Goal: Task Accomplishment & Management: Complete application form

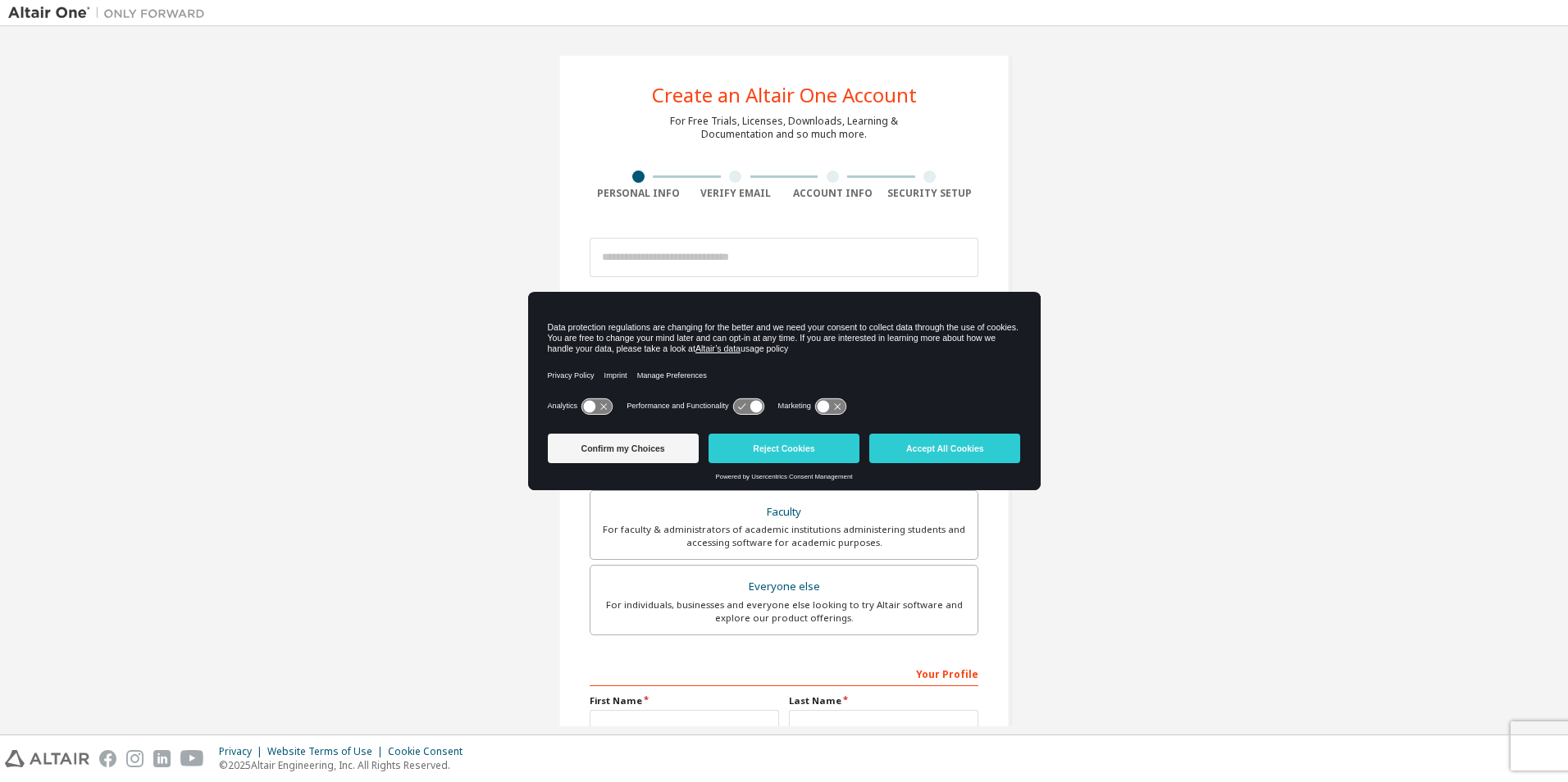
drag, startPoint x: 945, startPoint y: 451, endPoint x: 927, endPoint y: 456, distance: 18.7
click at [945, 451] on button "Accept All Cookies" at bounding box center [944, 448] width 151 height 30
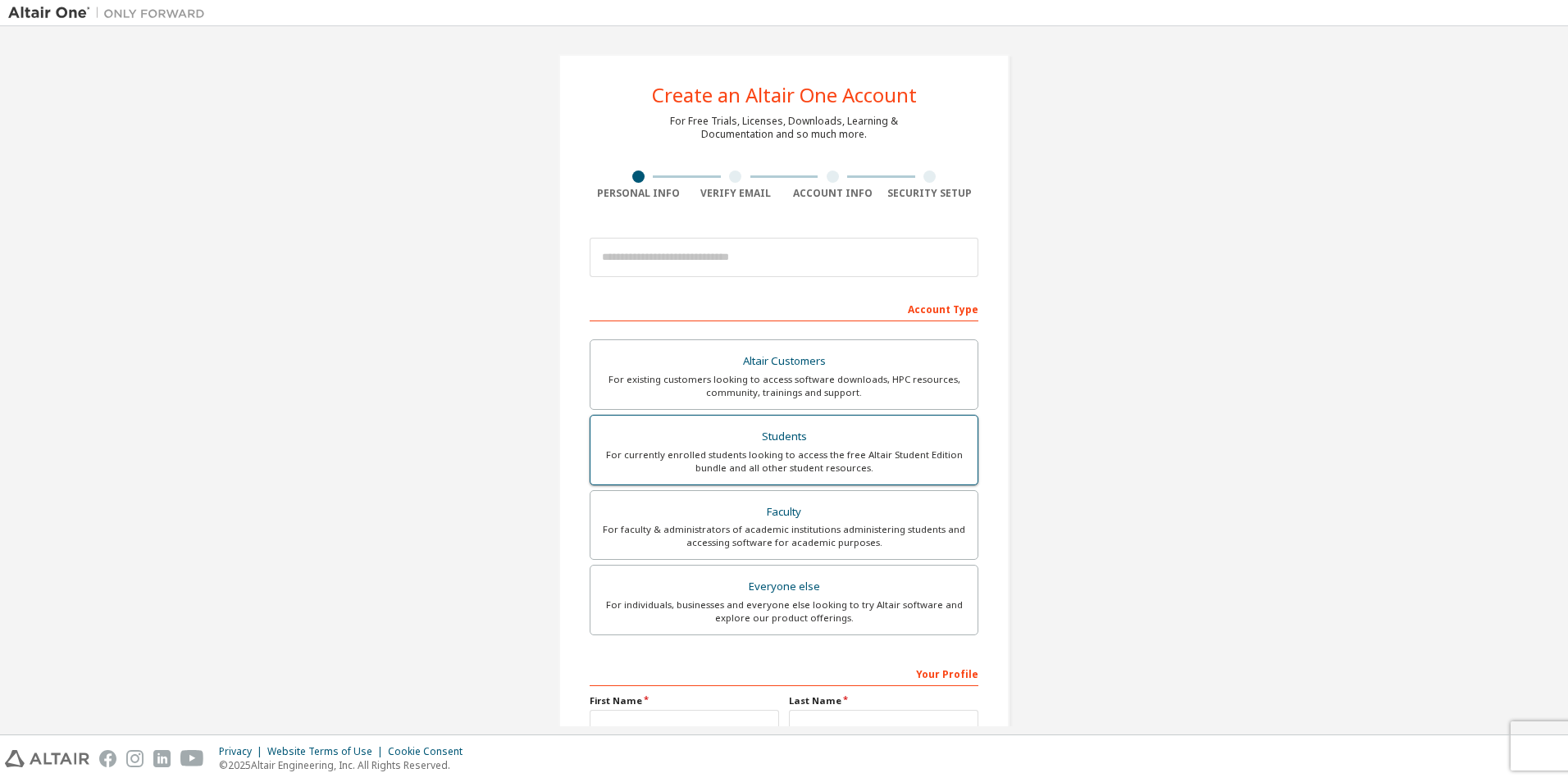
click at [825, 484] on label "Students For currently enrolled students looking to access the free Altair Stud…" at bounding box center [784, 450] width 389 height 71
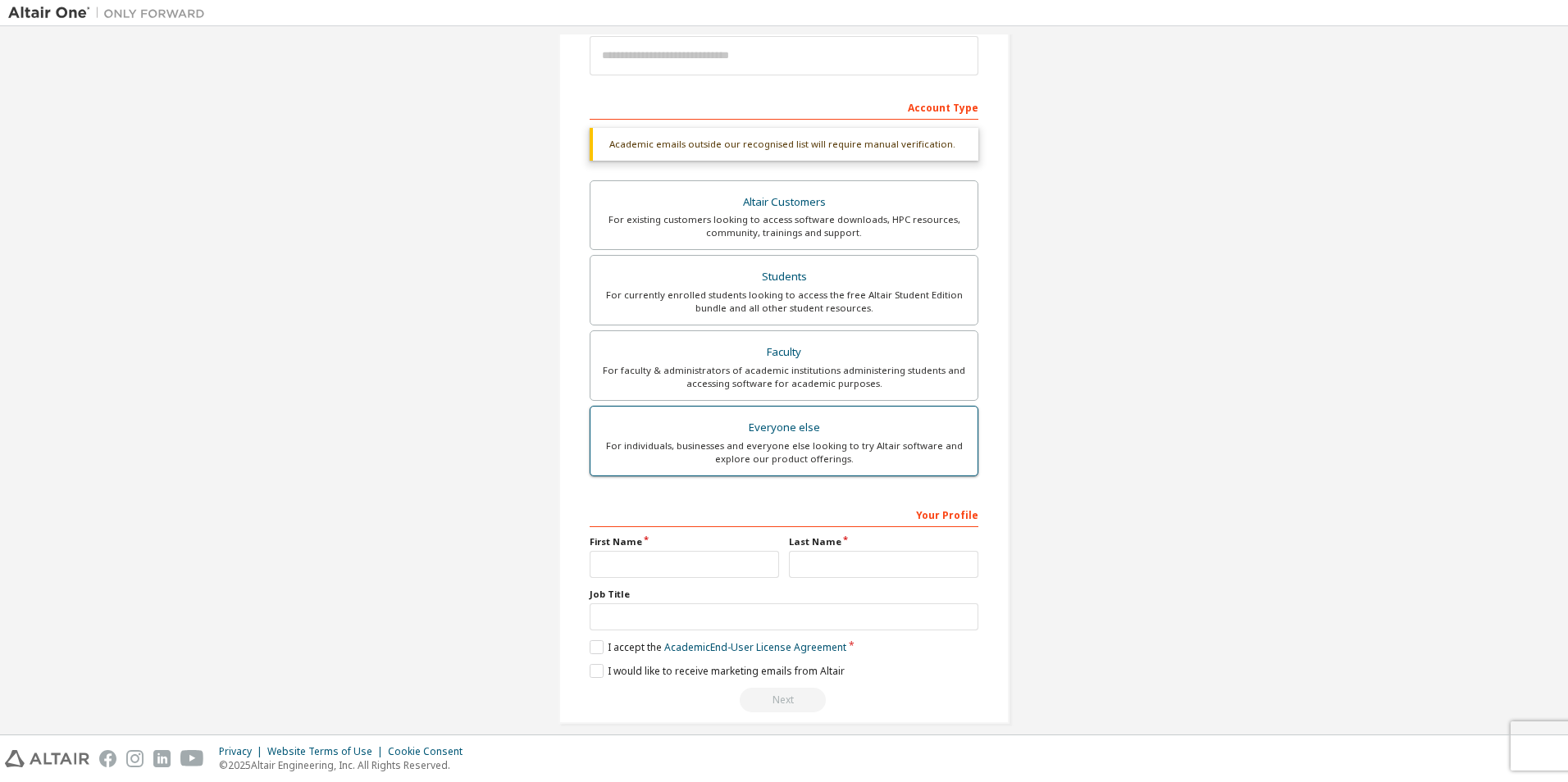
scroll to position [219, 0]
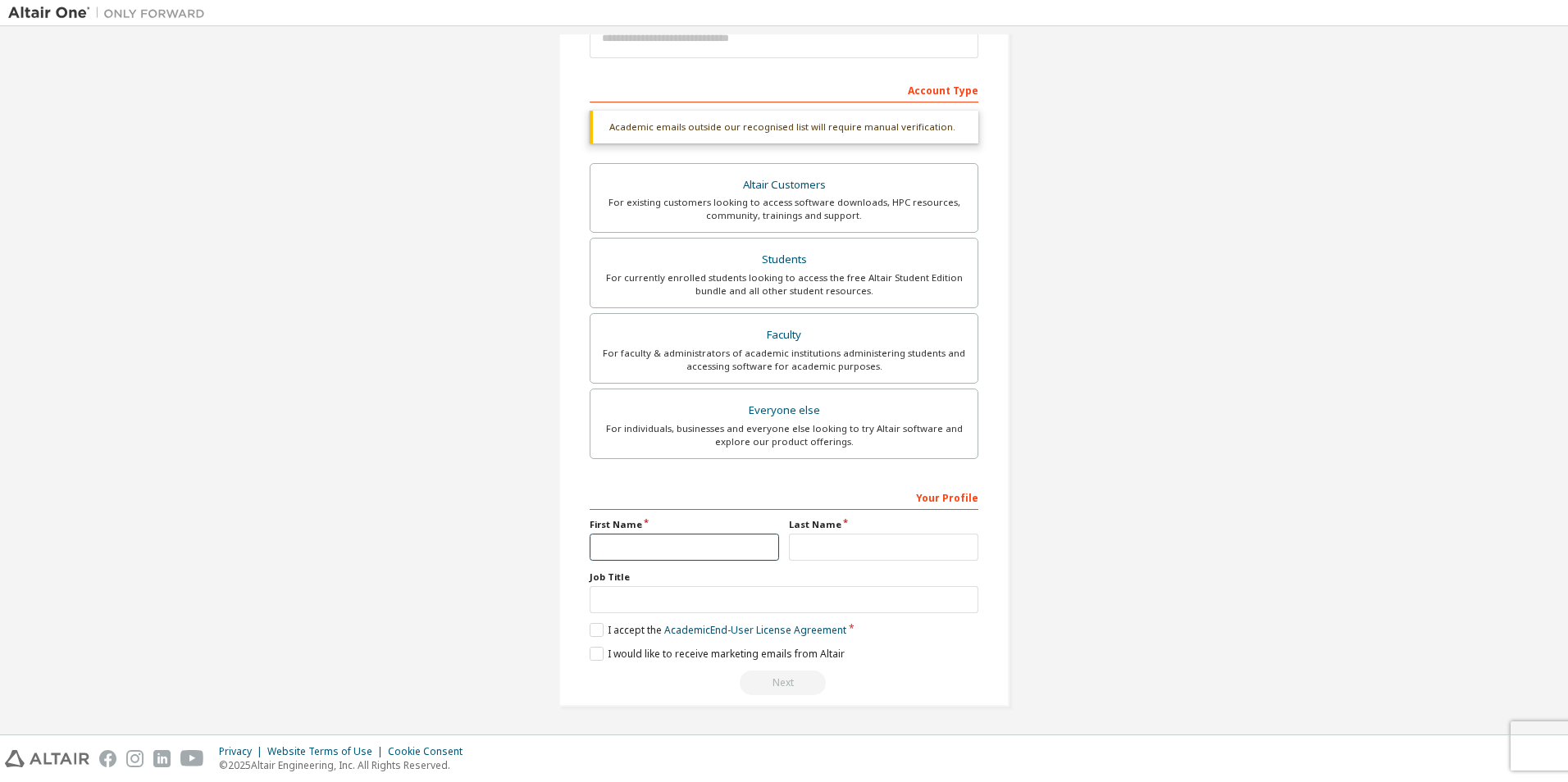
click at [655, 550] on input "text" at bounding box center [684, 548] width 190 height 27
click at [633, 588] on input "text" at bounding box center [784, 600] width 389 height 27
click at [656, 560] on input "text" at bounding box center [684, 548] width 190 height 27
click at [787, 271] on div "For currently enrolled students looking to access the free Altair Student Editi…" at bounding box center [784, 284] width 367 height 26
click at [631, 548] on input "text" at bounding box center [684, 548] width 190 height 27
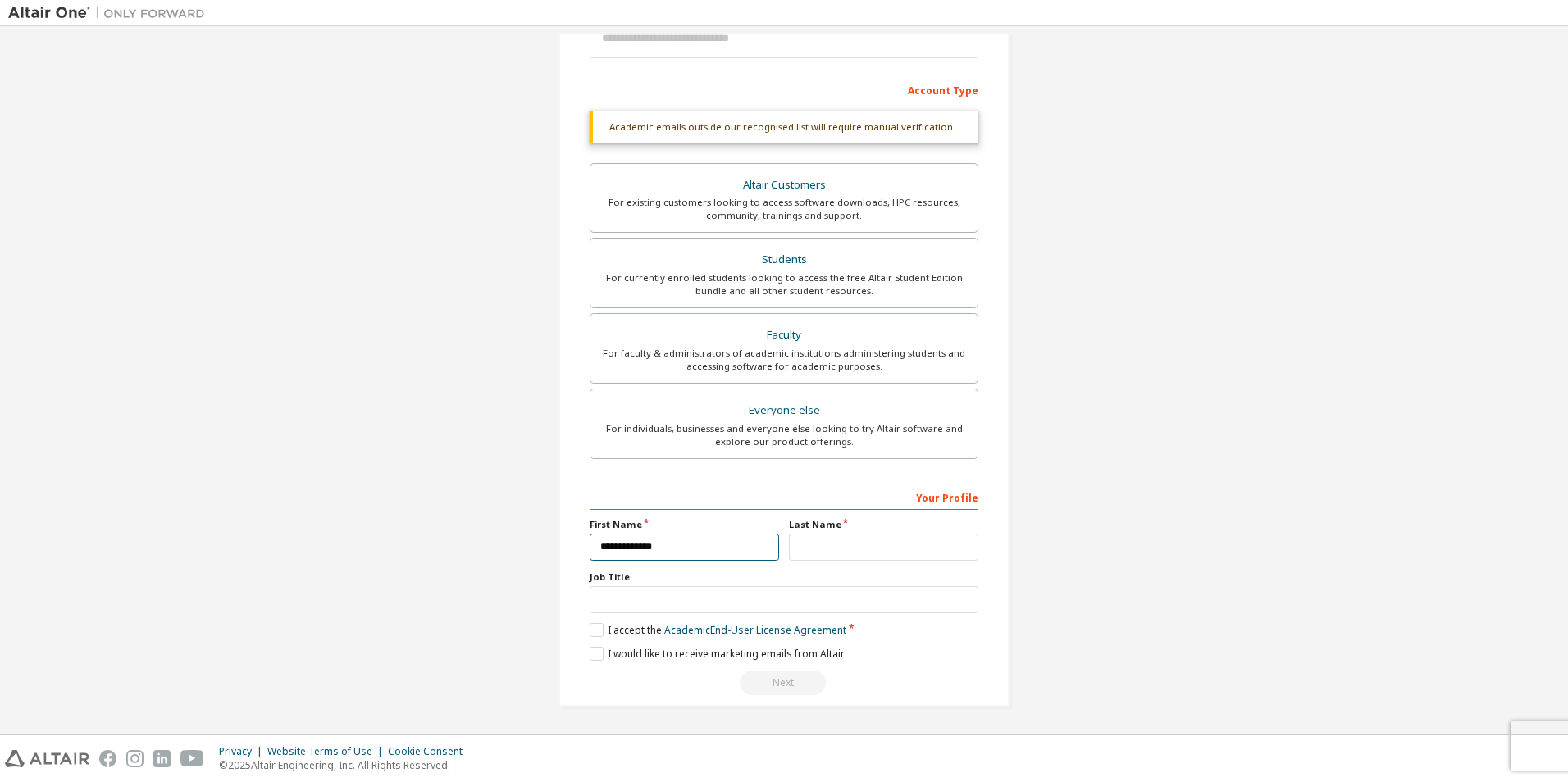
type input "**********"
click at [607, 633] on label "I accept the Academic End-User License Agreement" at bounding box center [717, 630] width 257 height 14
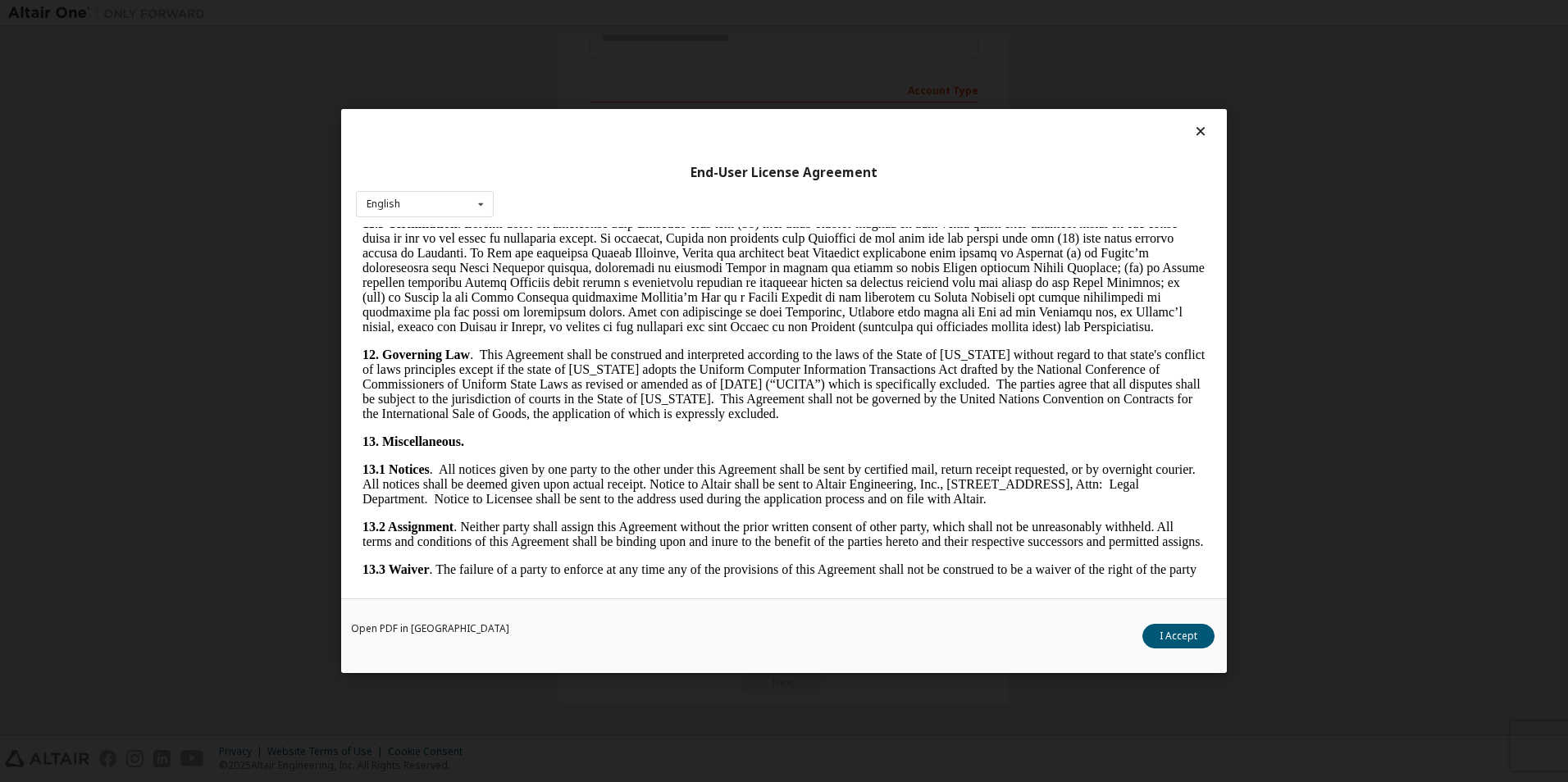
scroll to position [2591, 0]
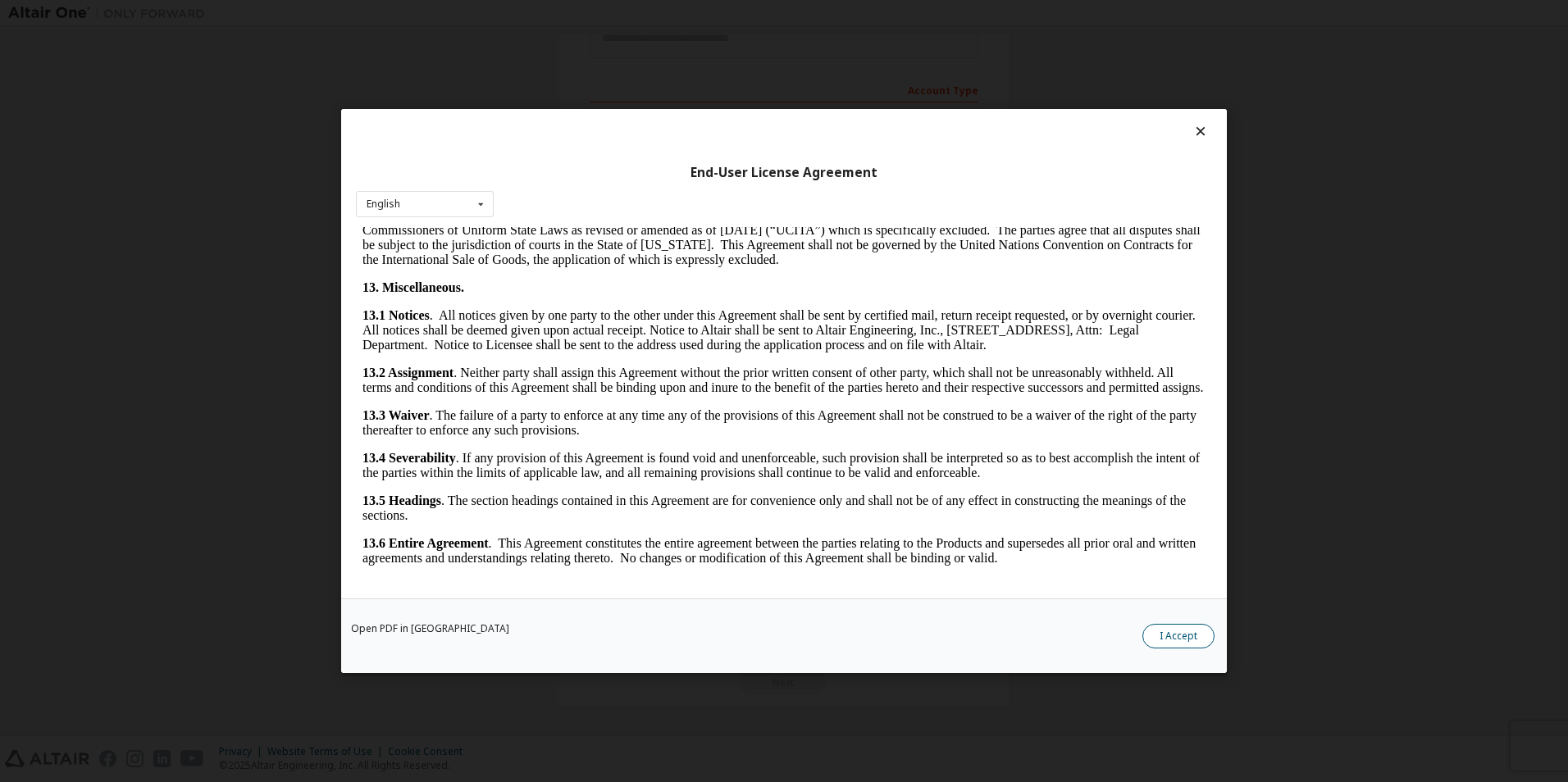
click at [1158, 639] on button "I Accept" at bounding box center [1178, 636] width 73 height 24
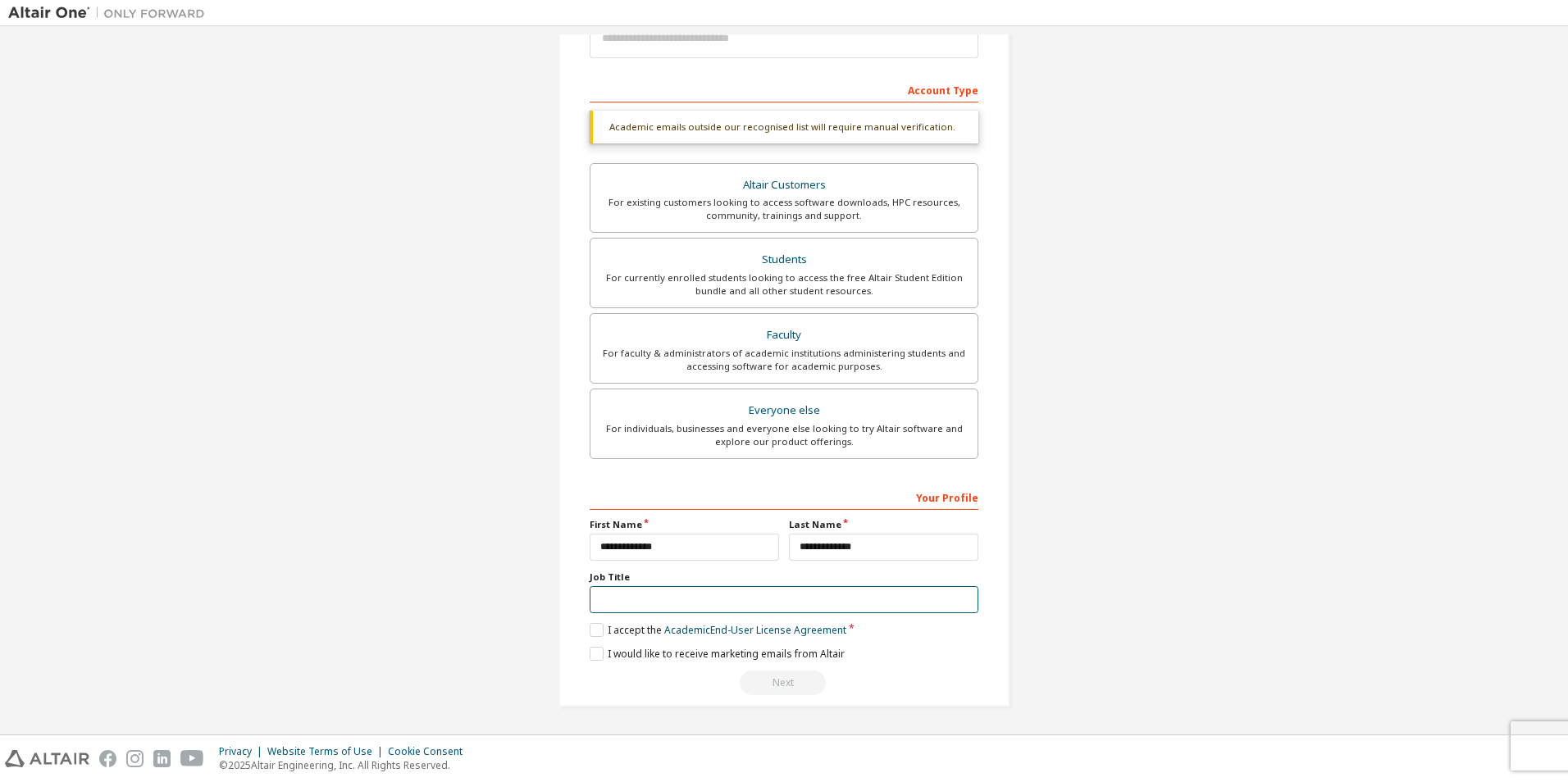
click at [667, 596] on input "text" at bounding box center [784, 600] width 389 height 27
click at [642, 591] on input "text" at bounding box center [784, 600] width 389 height 27
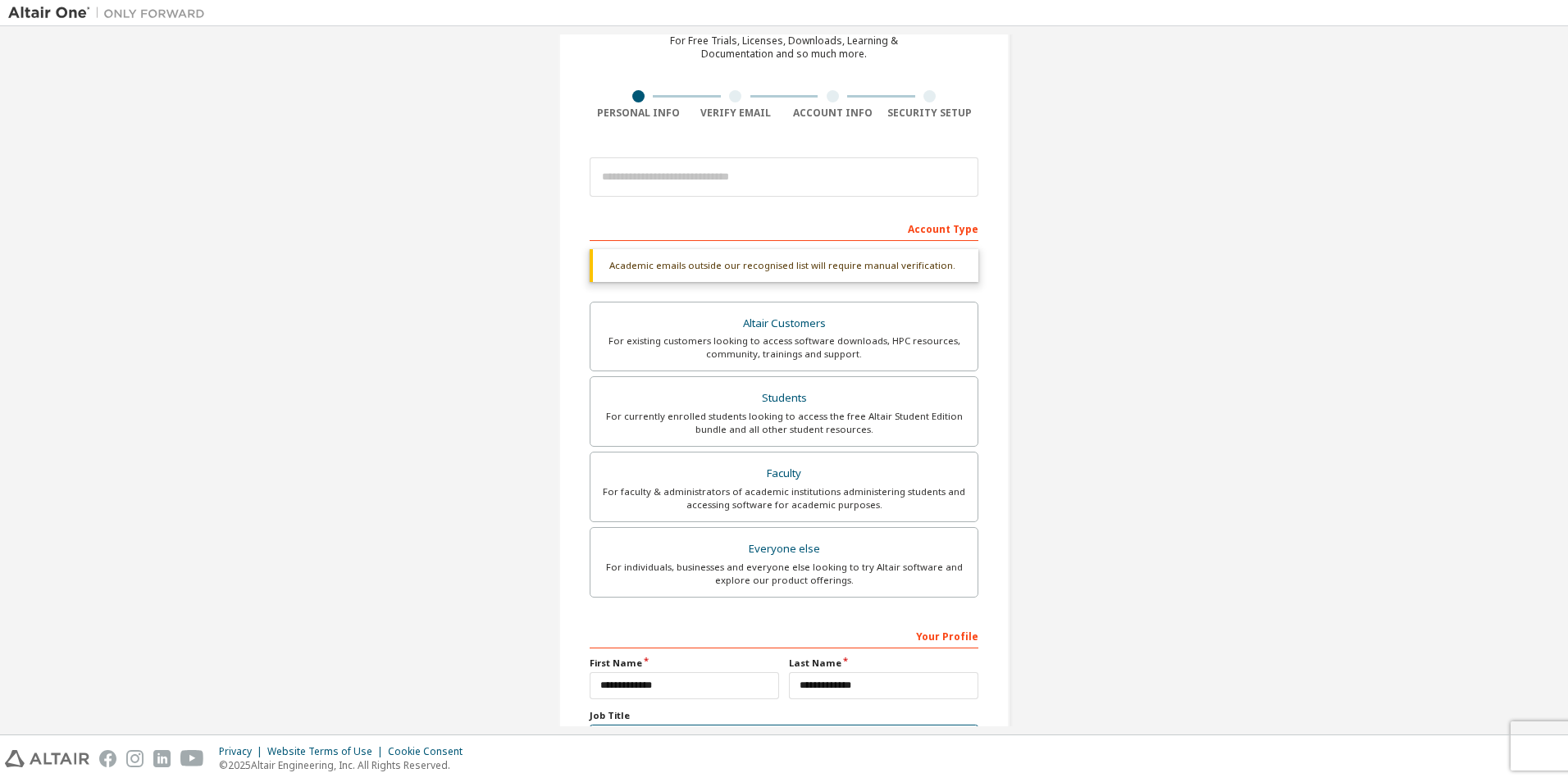
scroll to position [82, 0]
type input "*******"
click at [703, 186] on input "email" at bounding box center [784, 175] width 389 height 39
type input "**********"
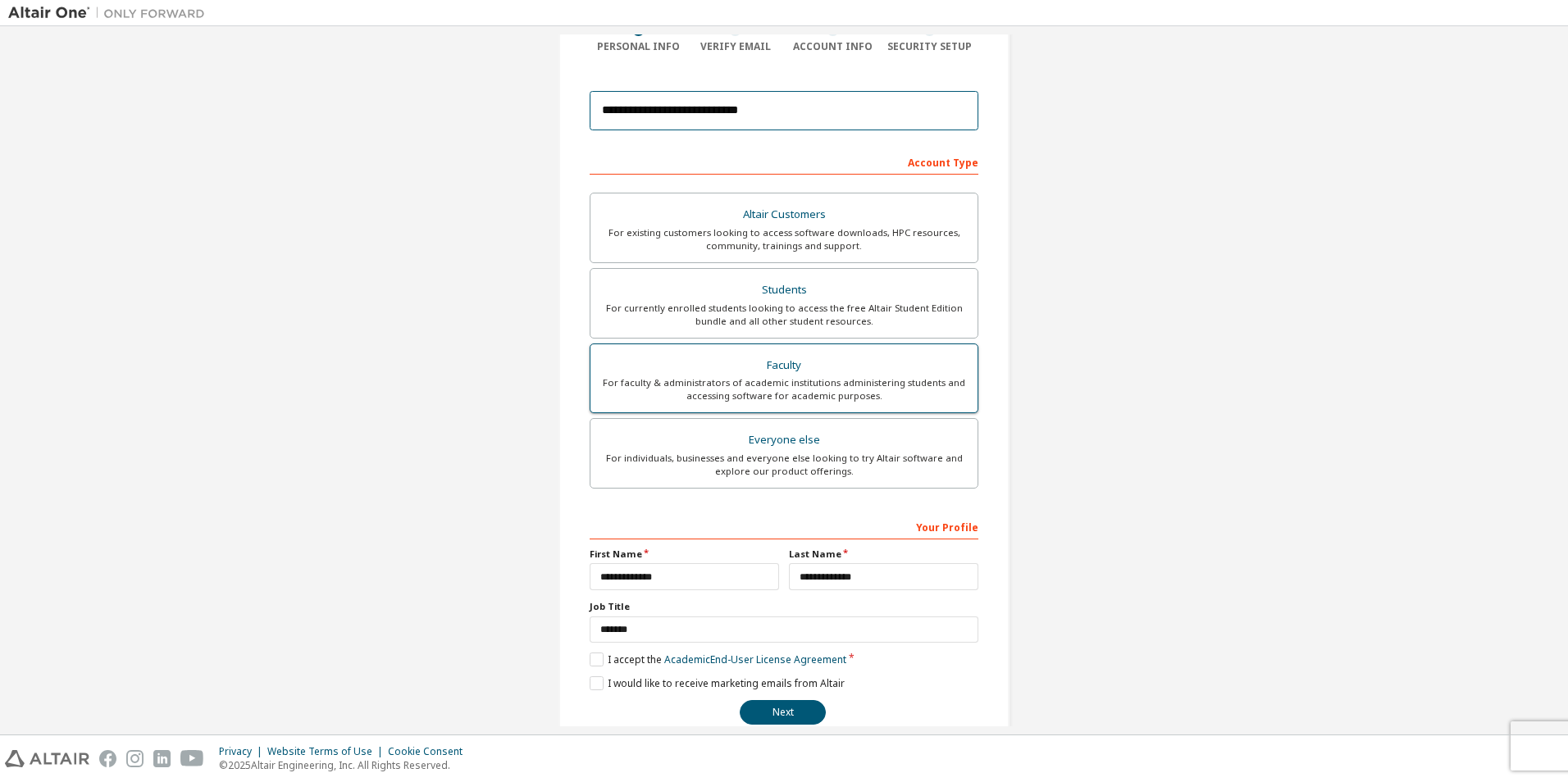
scroll to position [176, 0]
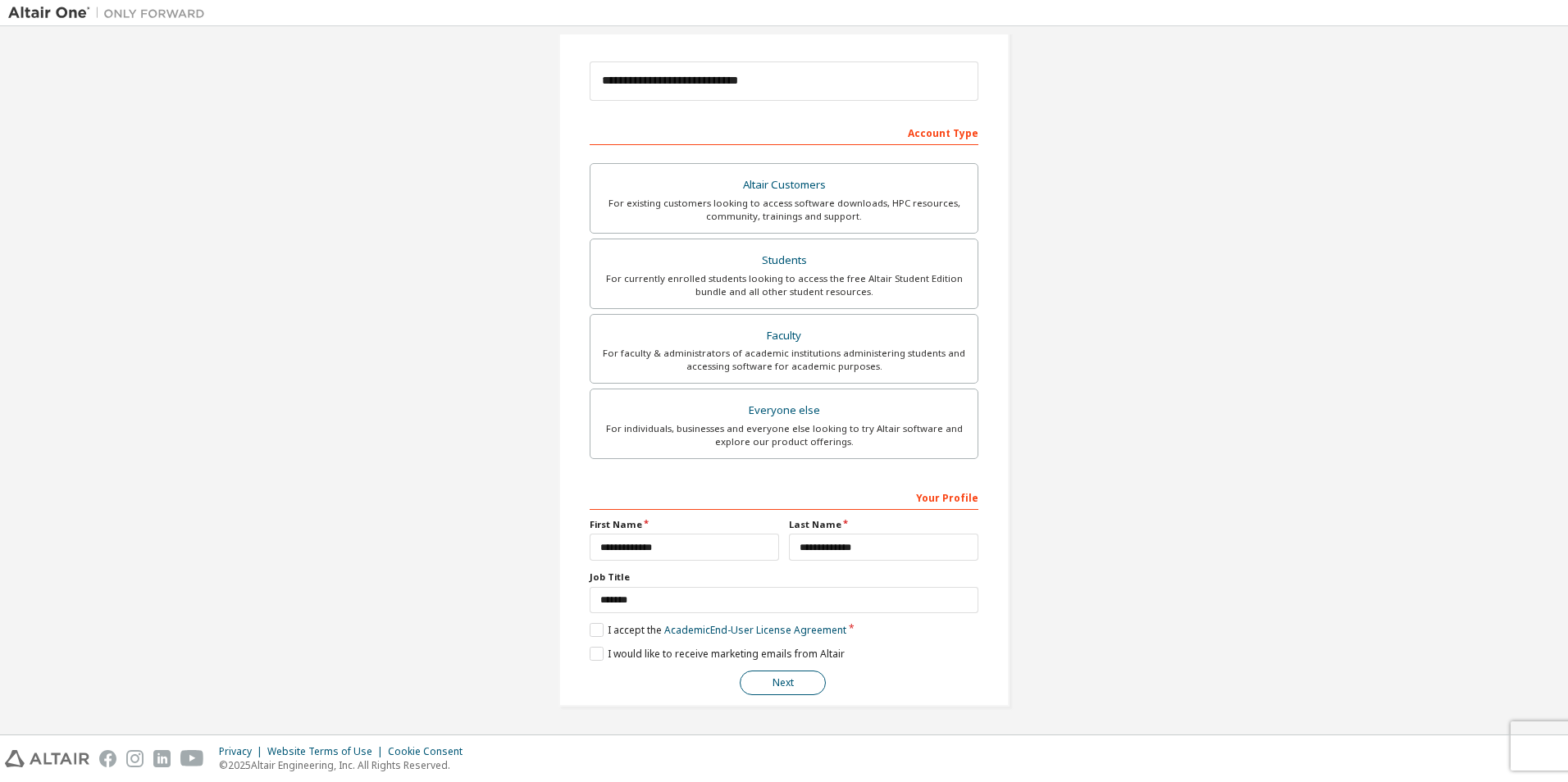
click at [776, 692] on button "Next" at bounding box center [782, 683] width 86 height 24
click at [782, 679] on button "Next" at bounding box center [782, 683] width 86 height 24
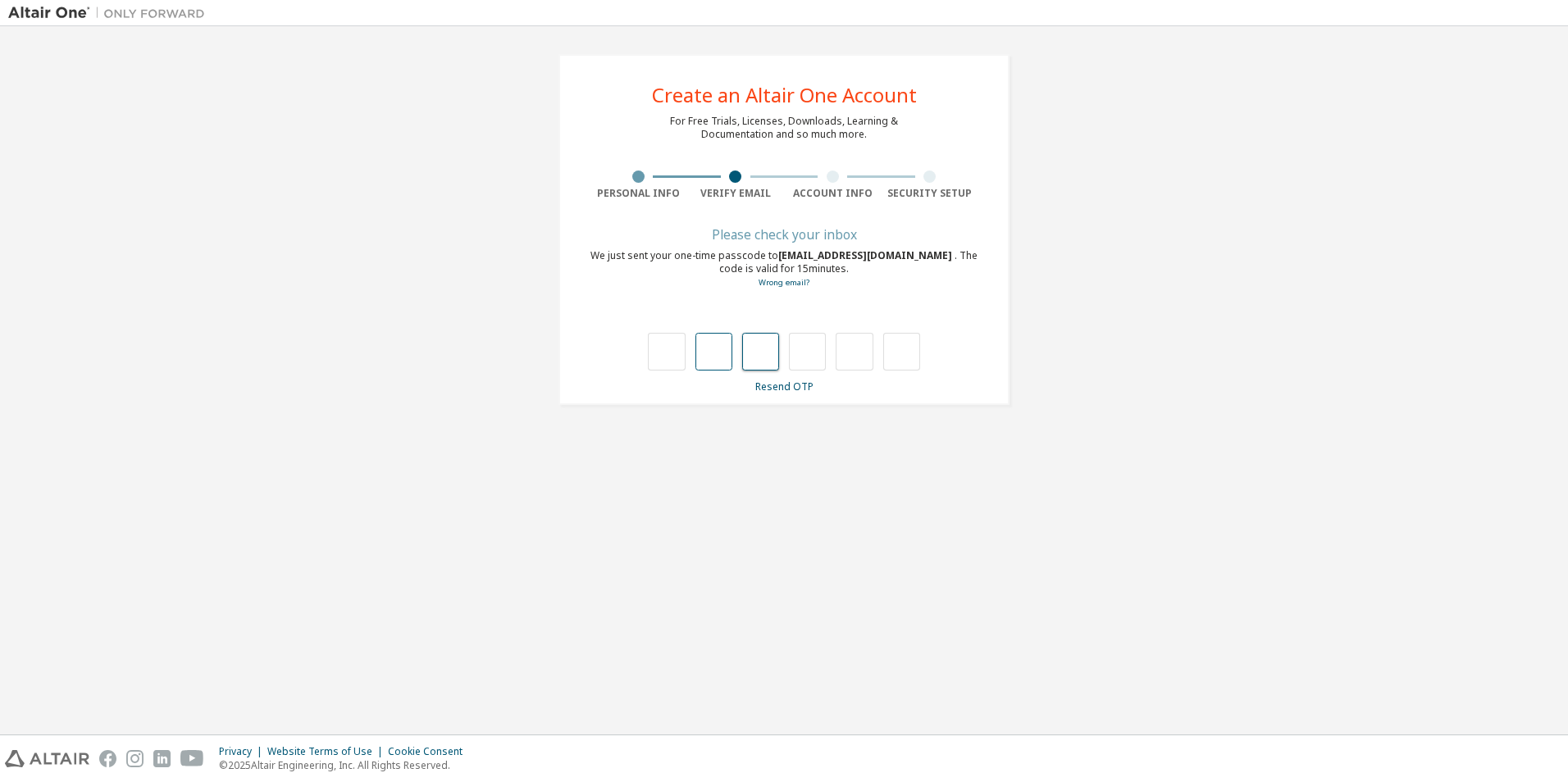
type input "*"
click at [667, 342] on input "*" at bounding box center [666, 352] width 37 height 38
type input "*"
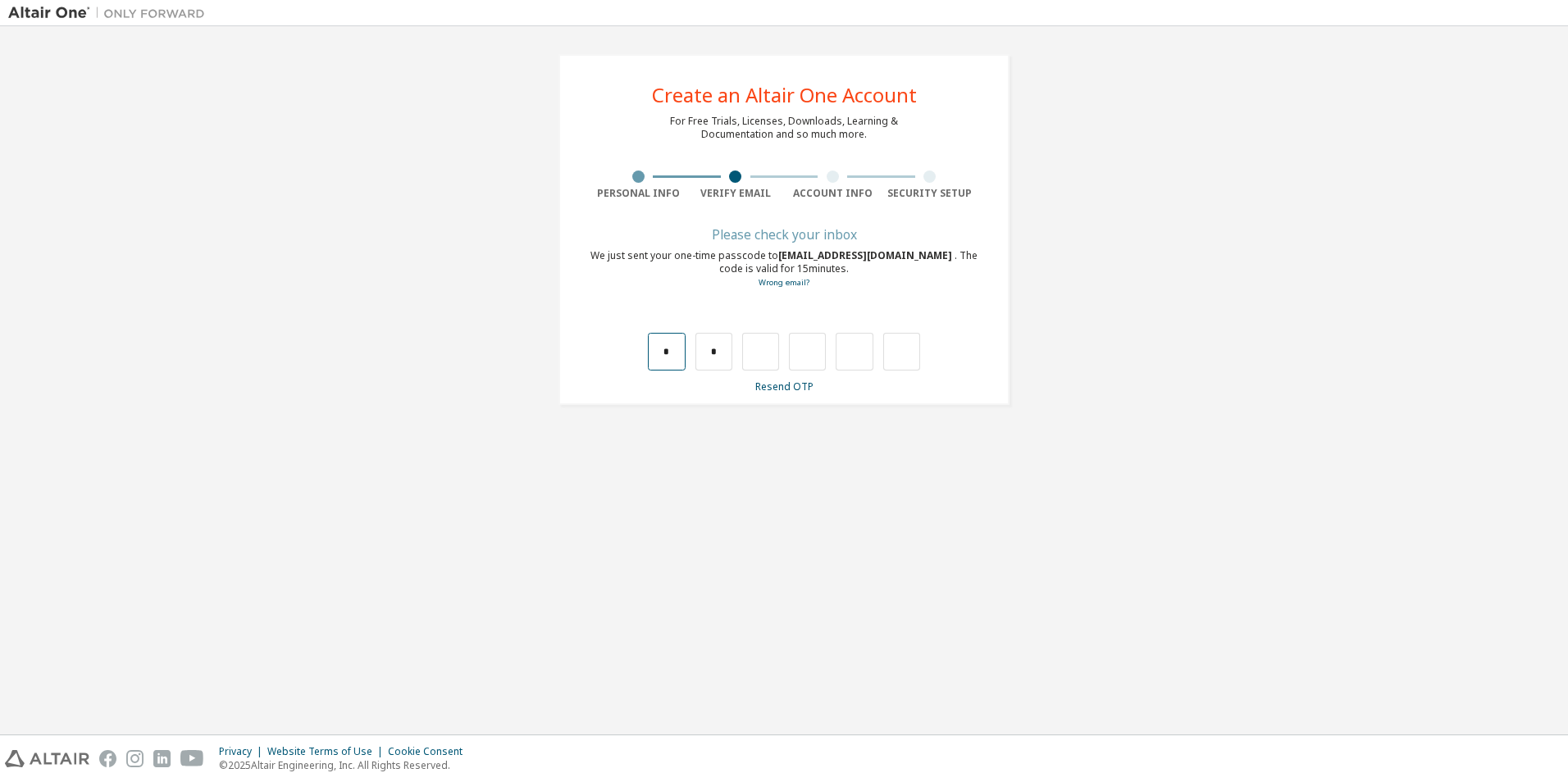
type input "*"
